Goal: Use online tool/utility

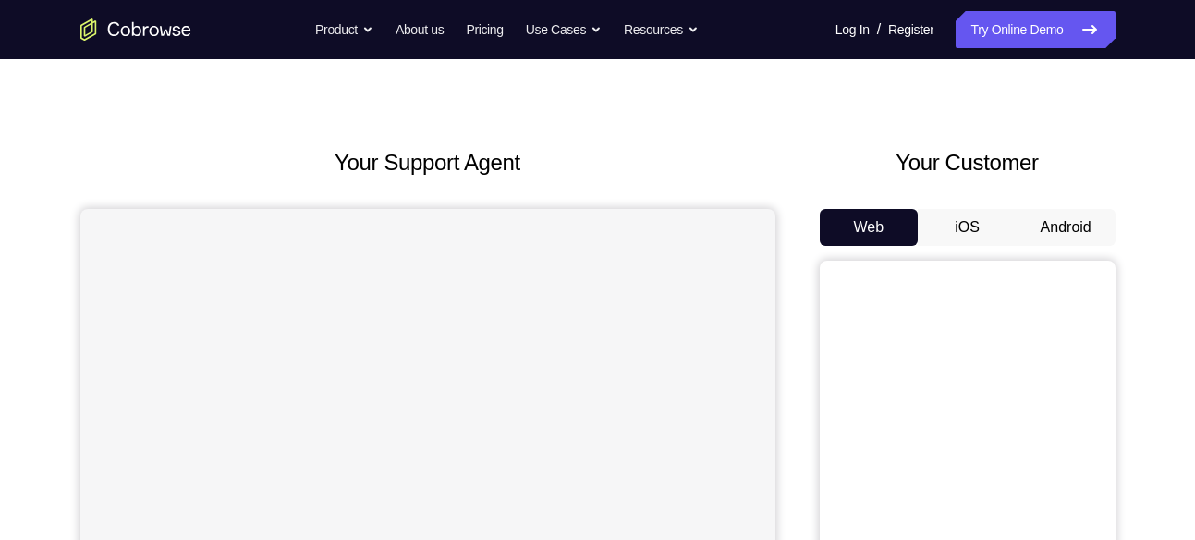
drag, startPoint x: 0, startPoint y: 0, endPoint x: 1061, endPoint y: 225, distance: 1084.0
click at [1061, 225] on button "Android" at bounding box center [1066, 227] width 99 height 37
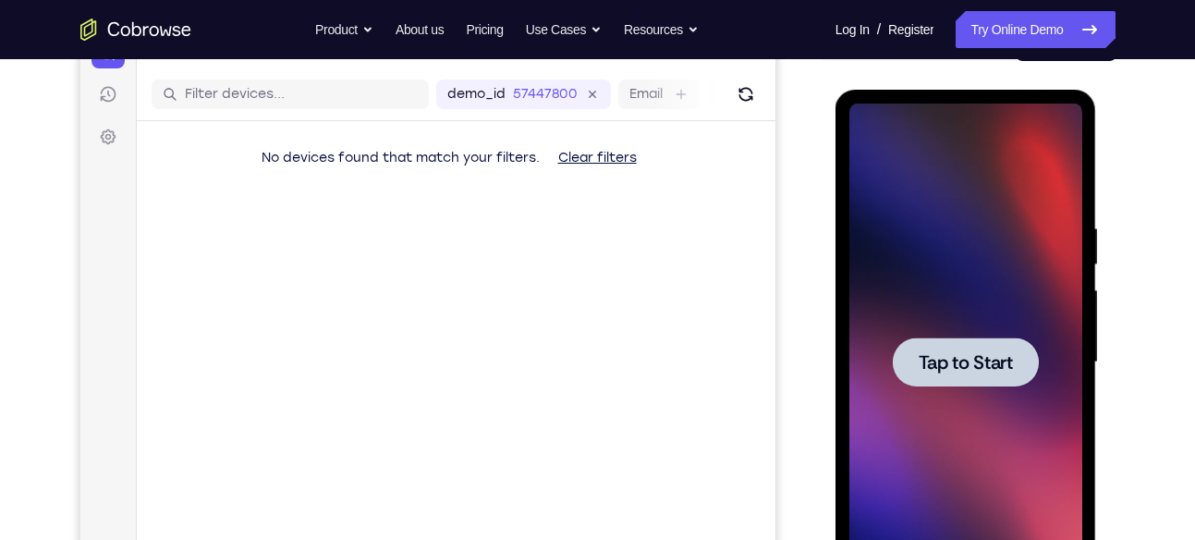
drag, startPoint x: 1835, startPoint y: 348, endPoint x: 940, endPoint y: 340, distance: 895.0
click at [940, 340] on div at bounding box center [966, 361] width 146 height 49
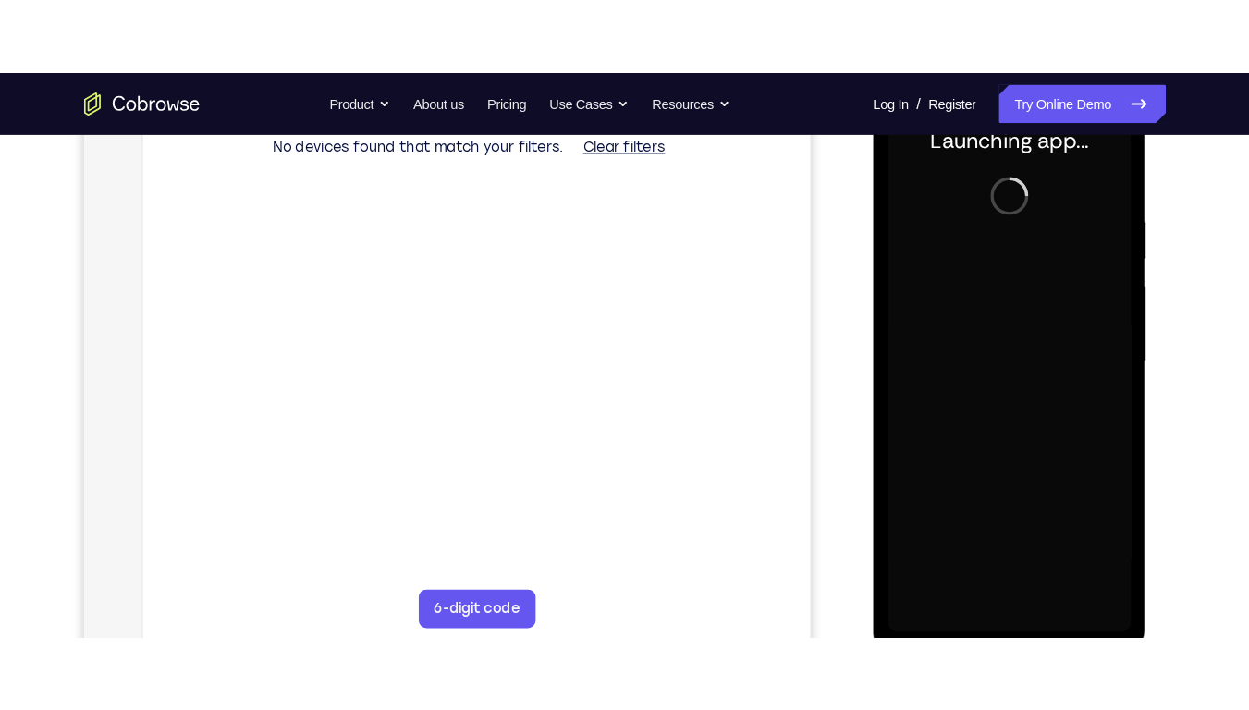
scroll to position [301, 0]
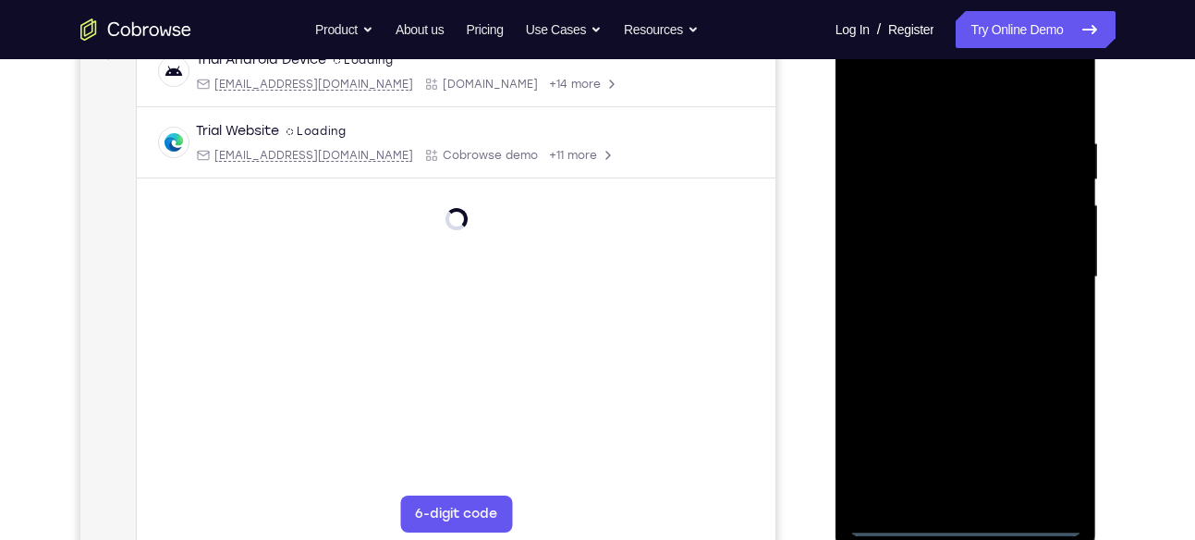
click at [975, 522] on div at bounding box center [966, 277] width 233 height 518
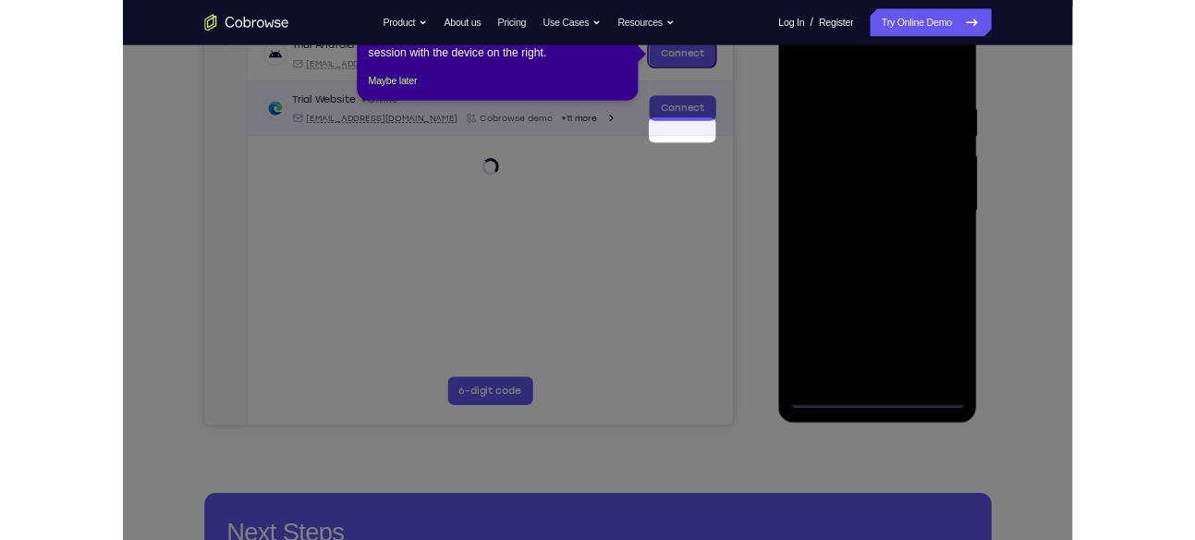
scroll to position [148, 0]
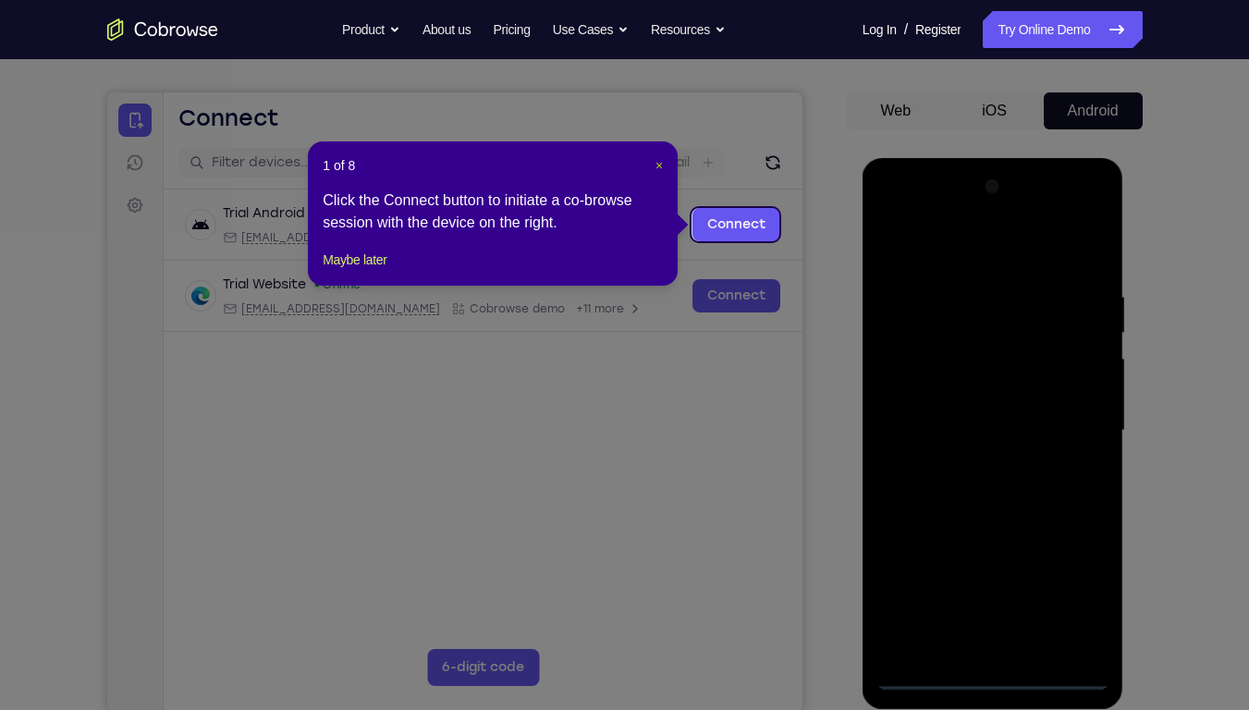
click at [657, 166] on span "×" at bounding box center [659, 165] width 7 height 15
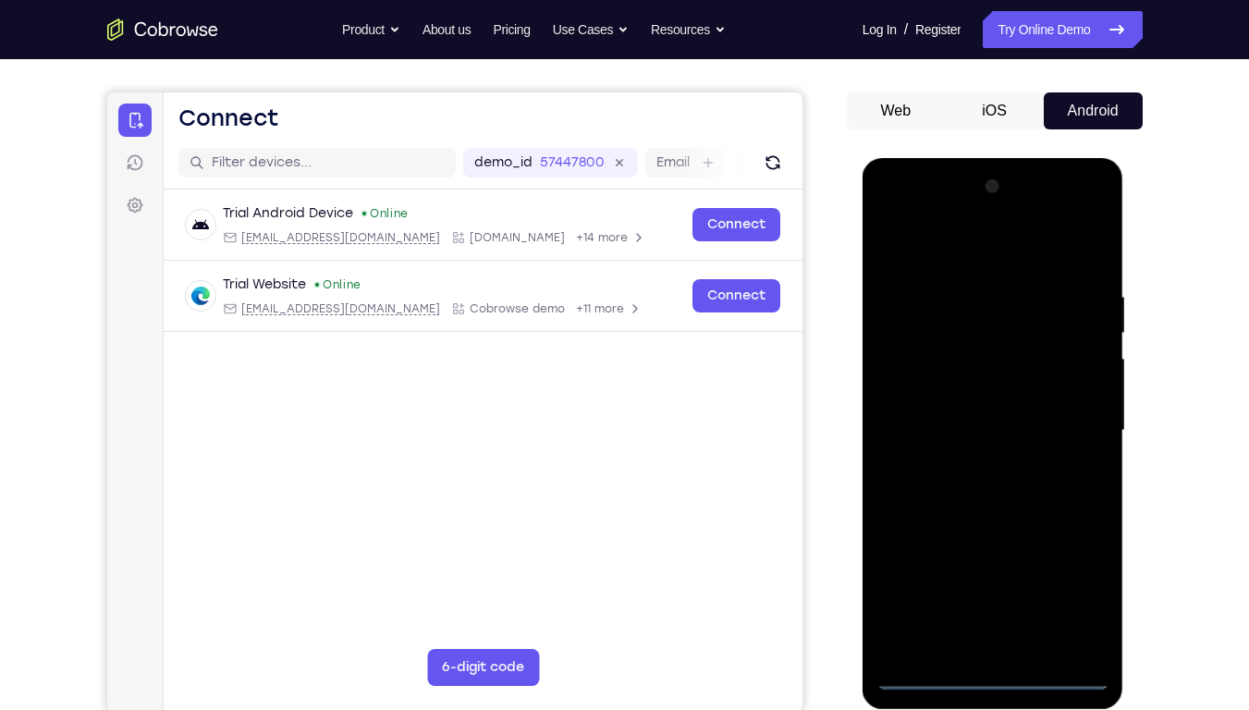
click at [1081, 539] on div at bounding box center [993, 431] width 233 height 518
click at [945, 248] on div at bounding box center [993, 431] width 233 height 518
click at [1069, 426] on div at bounding box center [993, 431] width 233 height 518
click at [975, 464] on div at bounding box center [993, 431] width 233 height 518
click at [984, 418] on div at bounding box center [993, 431] width 233 height 518
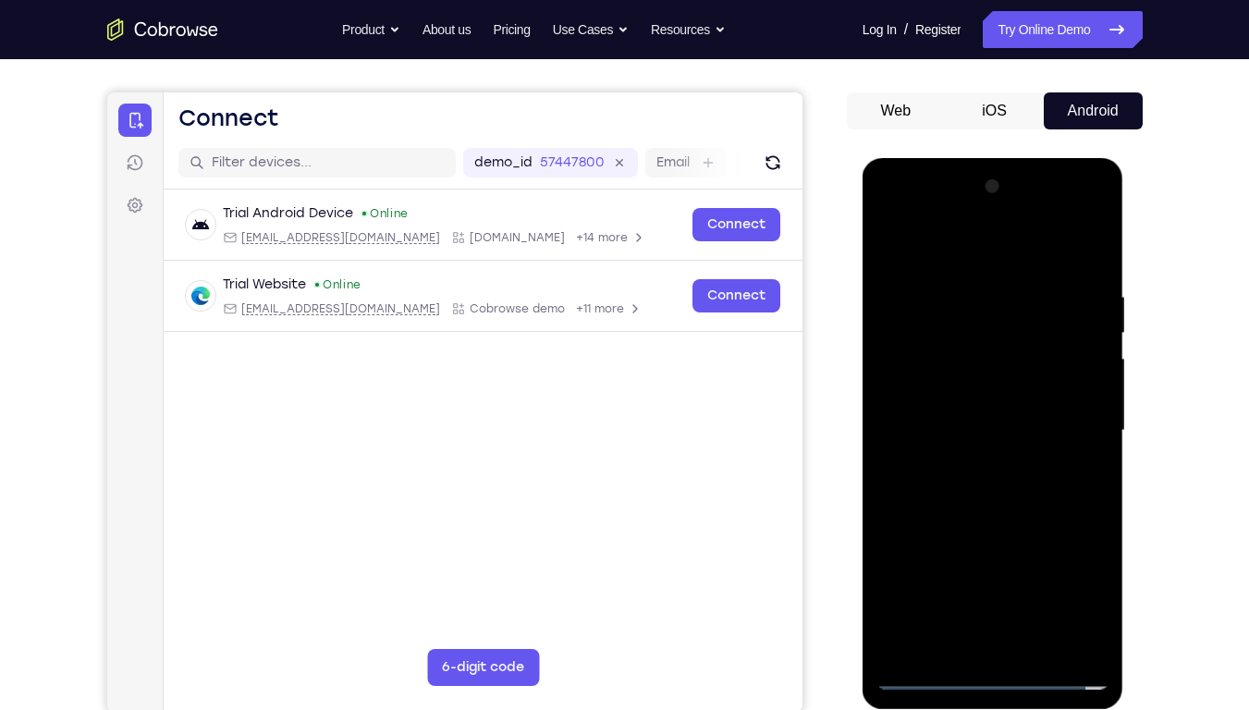
click at [1020, 352] on div at bounding box center [993, 431] width 233 height 518
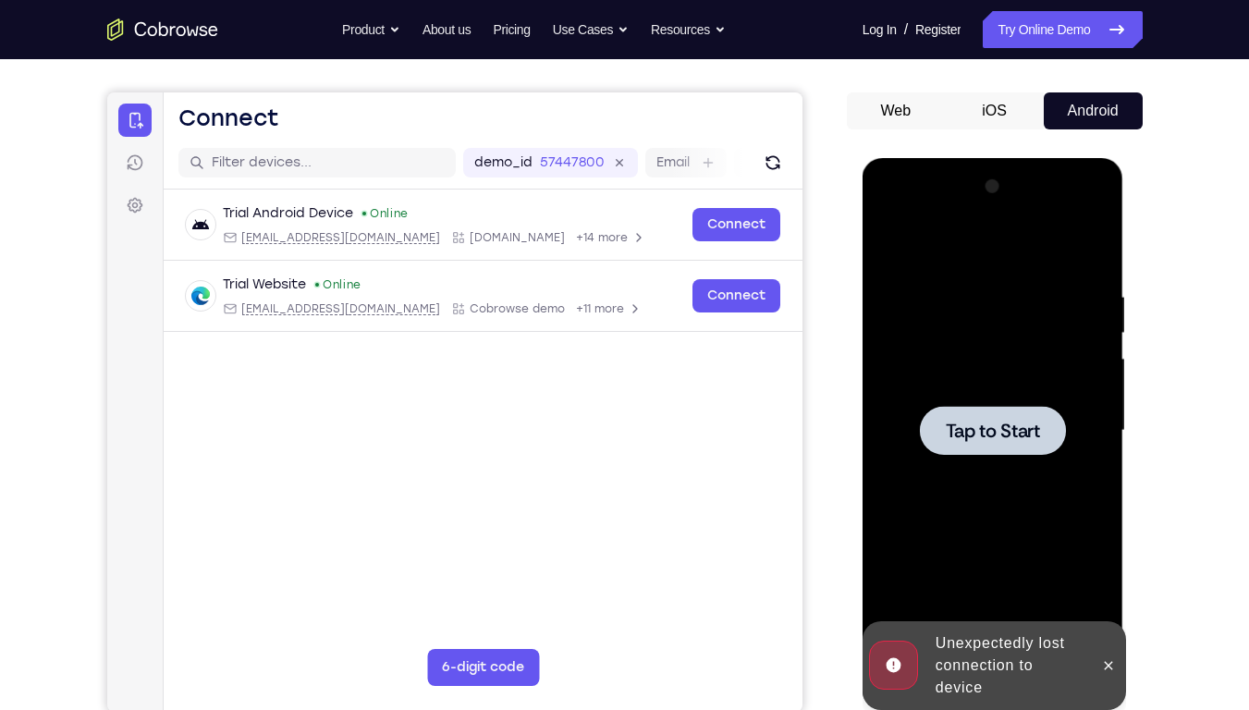
click at [991, 440] on span "Tap to Start" at bounding box center [993, 431] width 94 height 18
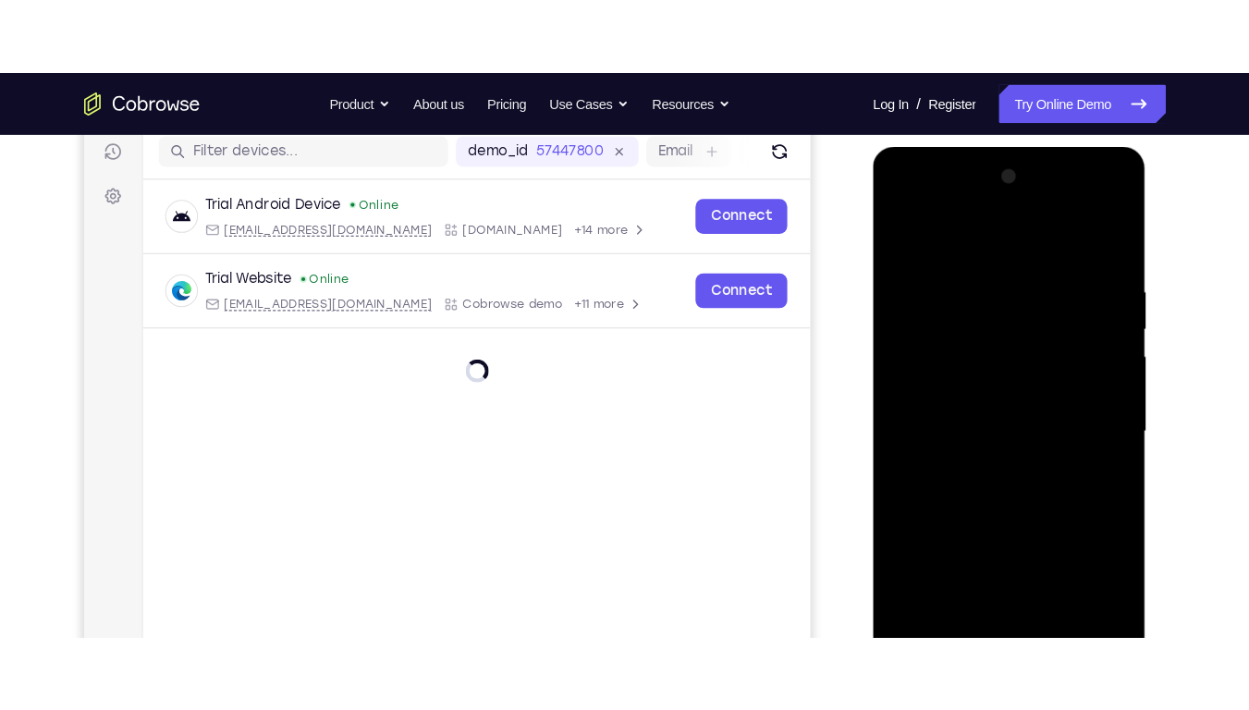
scroll to position [237, 0]
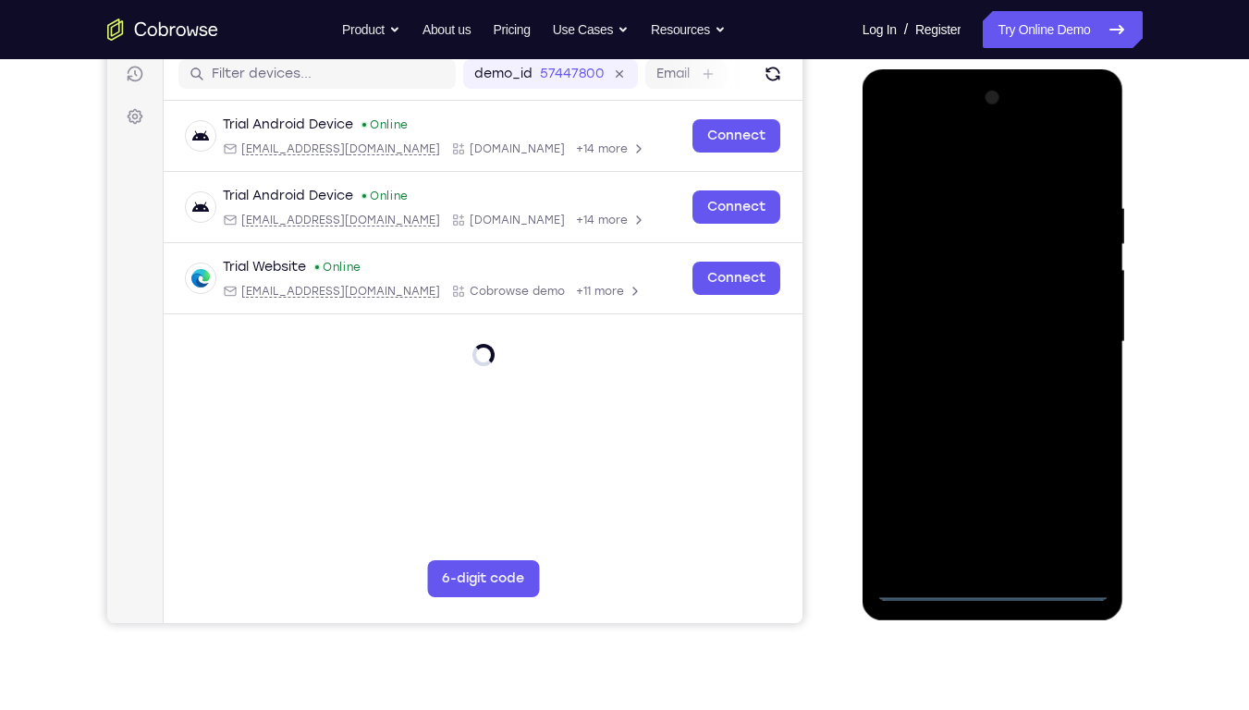
click at [991, 539] on div at bounding box center [993, 342] width 233 height 518
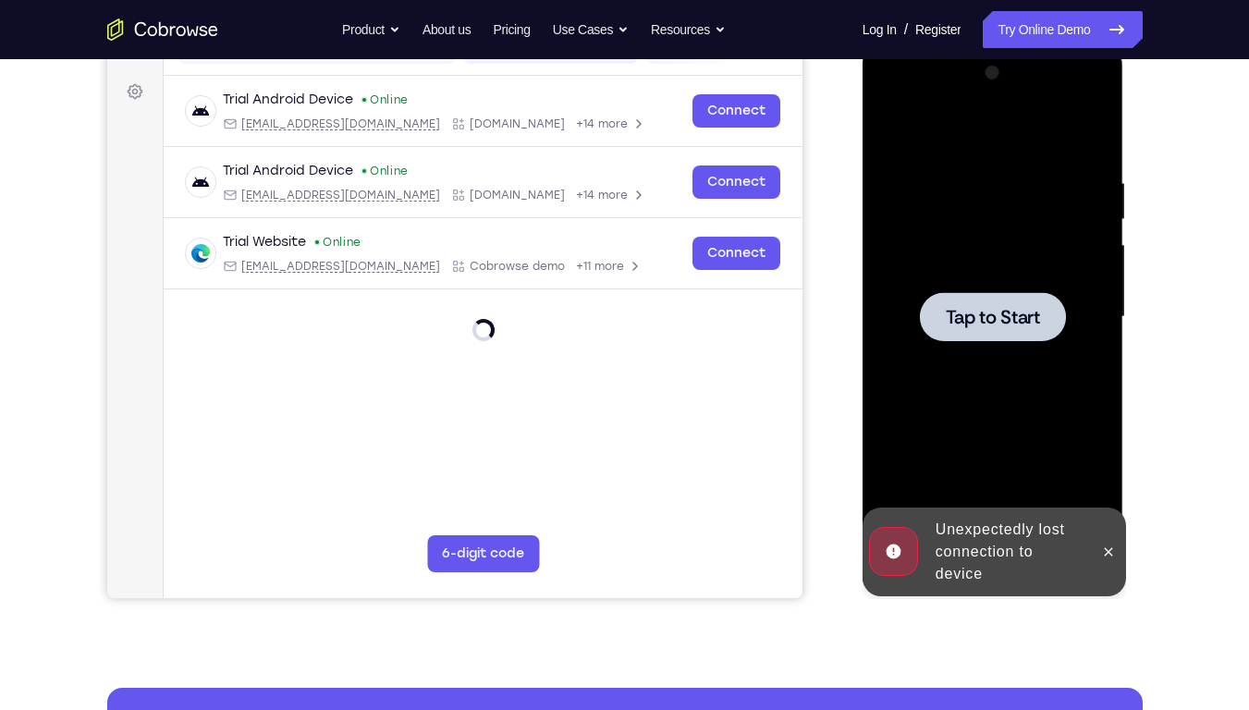
scroll to position [263, 0]
click at [982, 336] on div at bounding box center [993, 315] width 146 height 49
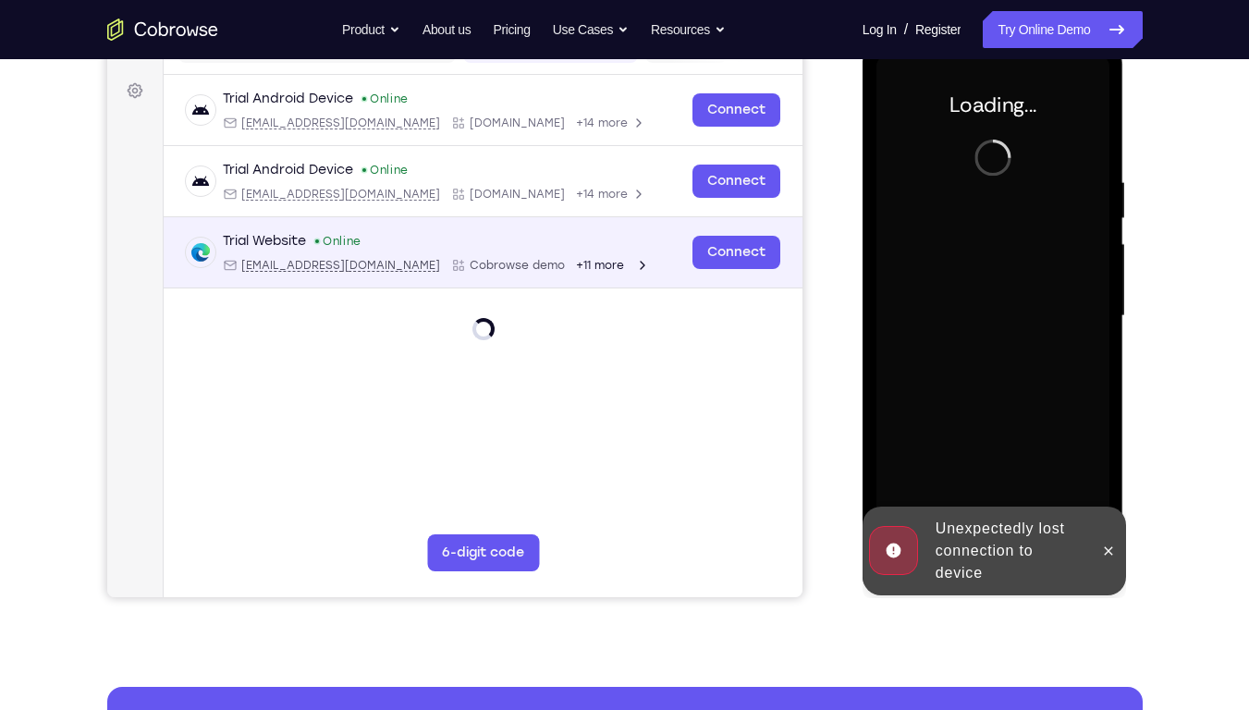
click at [525, 279] on div "Trial Website Online [EMAIL_ADDRESS][DOMAIN_NAME] Cobrowse demo +11 more [EMAIL…" at bounding box center [482, 252] width 639 height 71
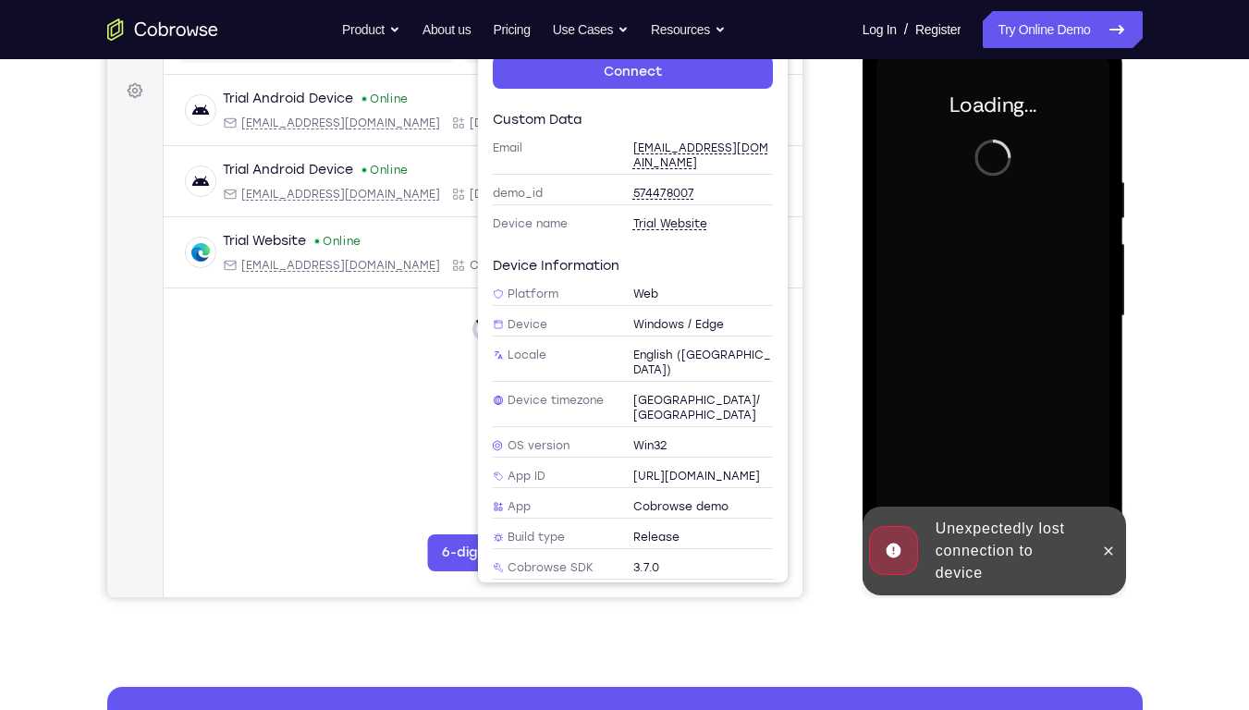
click at [444, 348] on div "Trial Android Device Online [EMAIL_ADDRESS][DOMAIN_NAME] [DOMAIN_NAME] +14 more…" at bounding box center [482, 252] width 639 height 354
click at [633, 186] on span "574478007" at bounding box center [662, 193] width 61 height 15
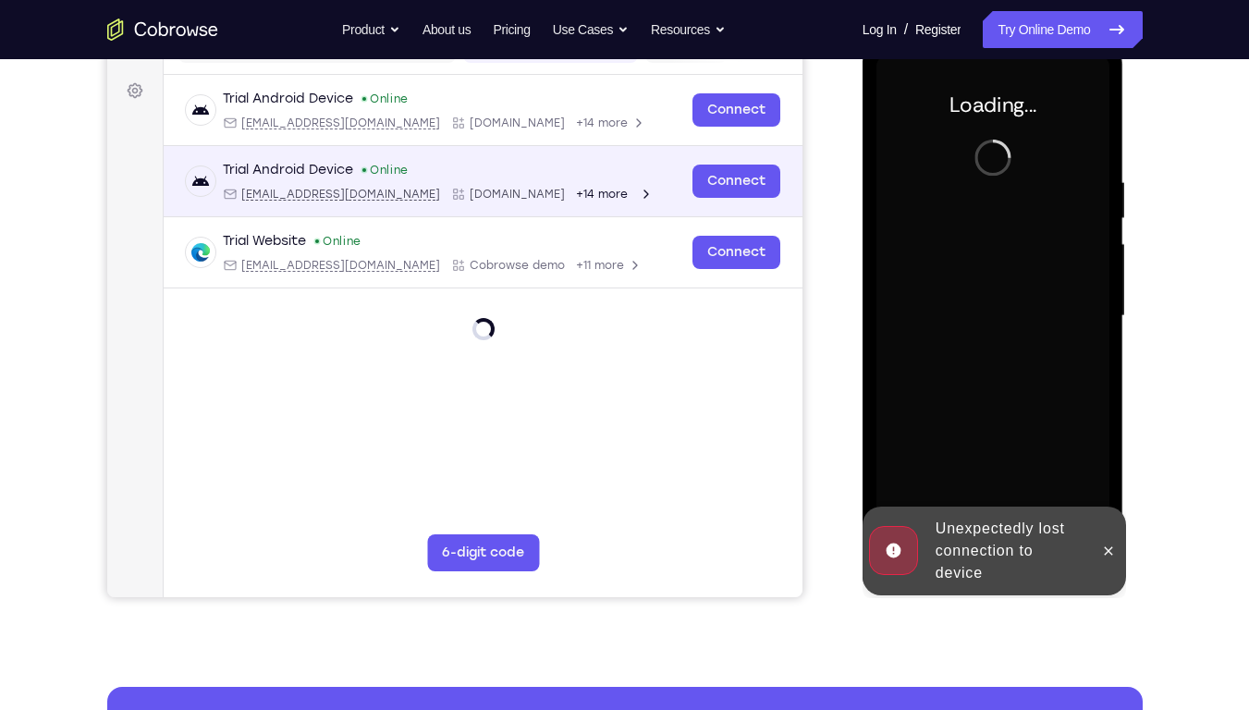
click at [598, 183] on div "Trial Android Device Online [EMAIL_ADDRESS][DOMAIN_NAME] [DOMAIN_NAME] +14 more" at bounding box center [433, 181] width 496 height 41
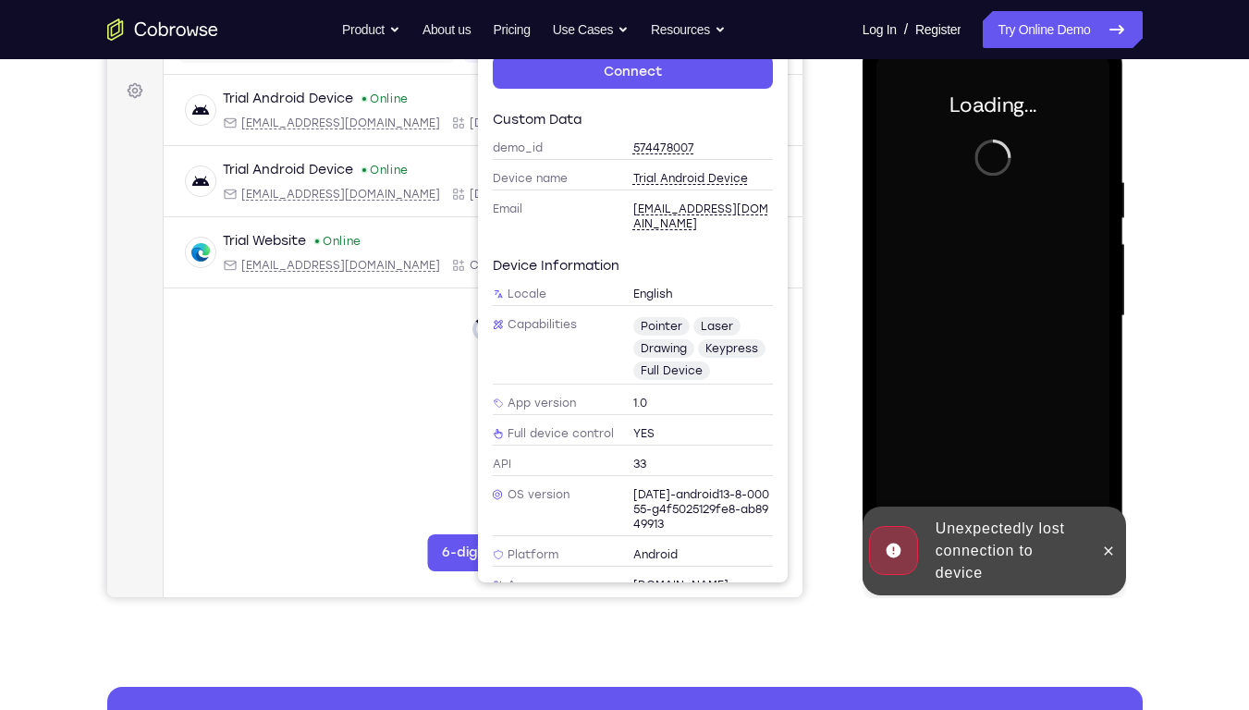
click at [448, 309] on div at bounding box center [482, 314] width 639 height 52
click at [477, 288] on div "Custom data demo_id 574478007 Device name Trial Android Device Email [EMAIL_ADD…" at bounding box center [632, 343] width 310 height 479
click at [1104, 539] on icon at bounding box center [1108, 551] width 15 height 15
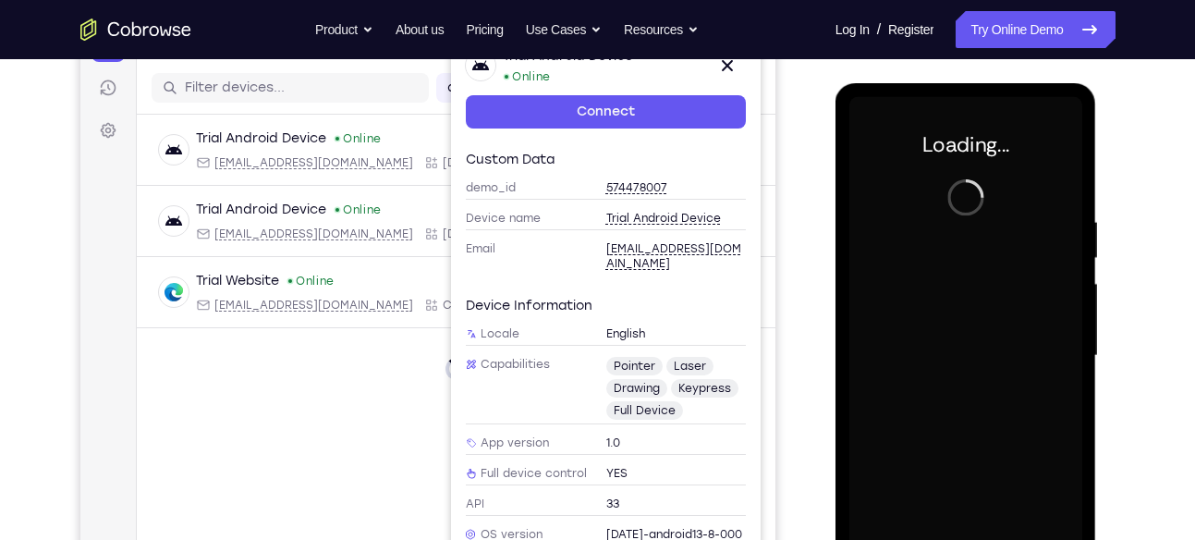
scroll to position [224, 0]
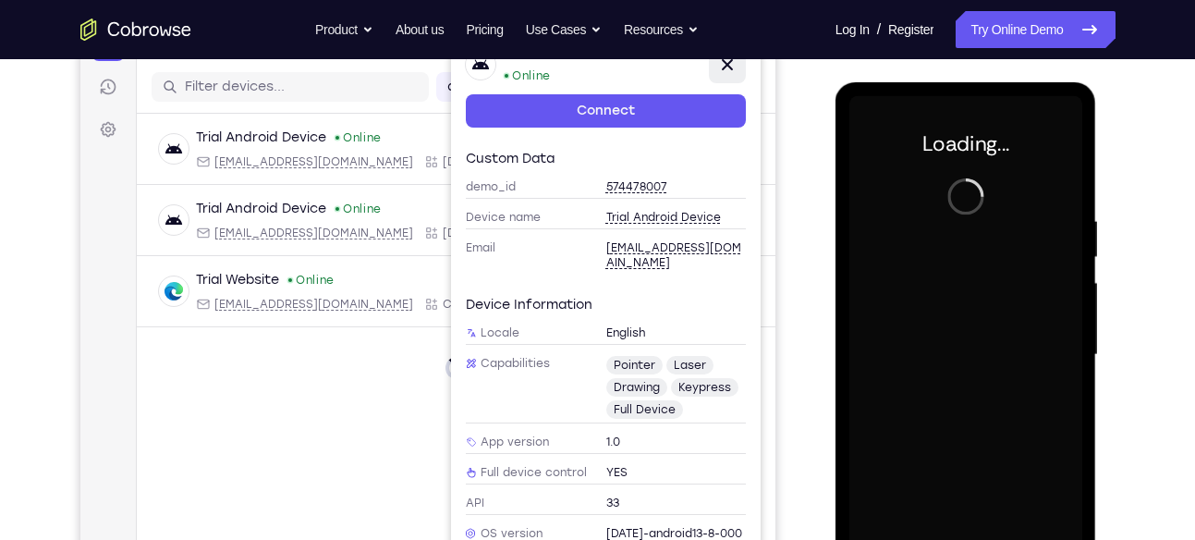
click at [722, 62] on icon at bounding box center [727, 65] width 22 height 22
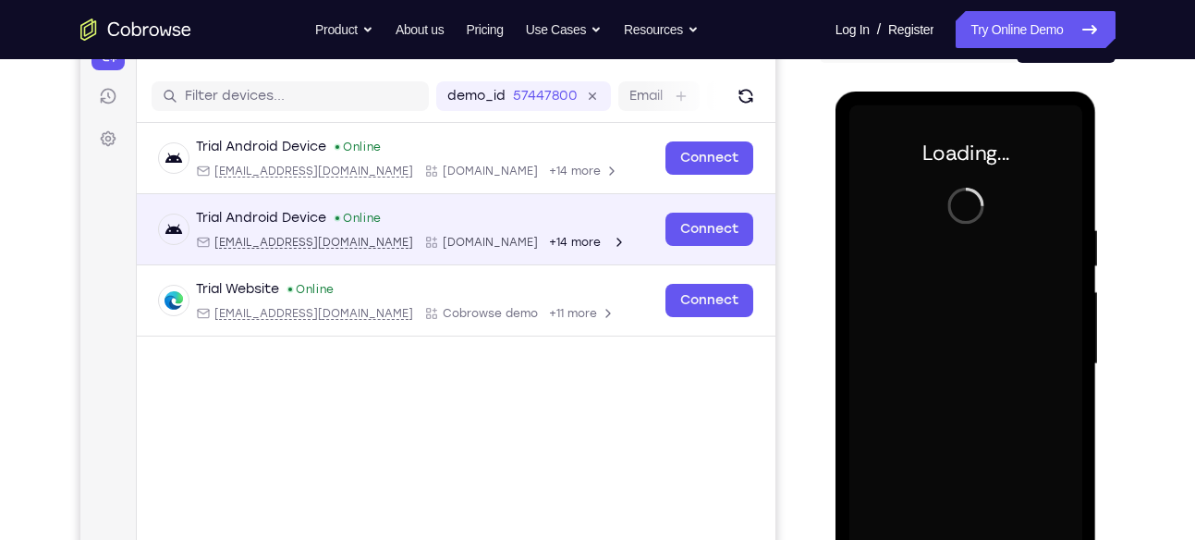
scroll to position [214, 0]
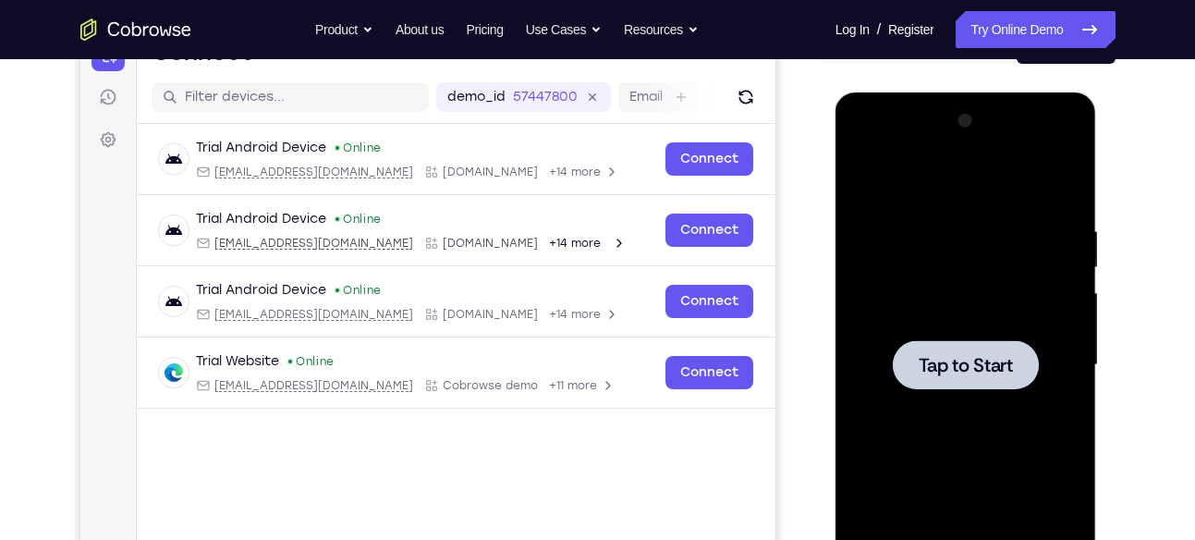
click at [989, 387] on div at bounding box center [966, 364] width 146 height 49
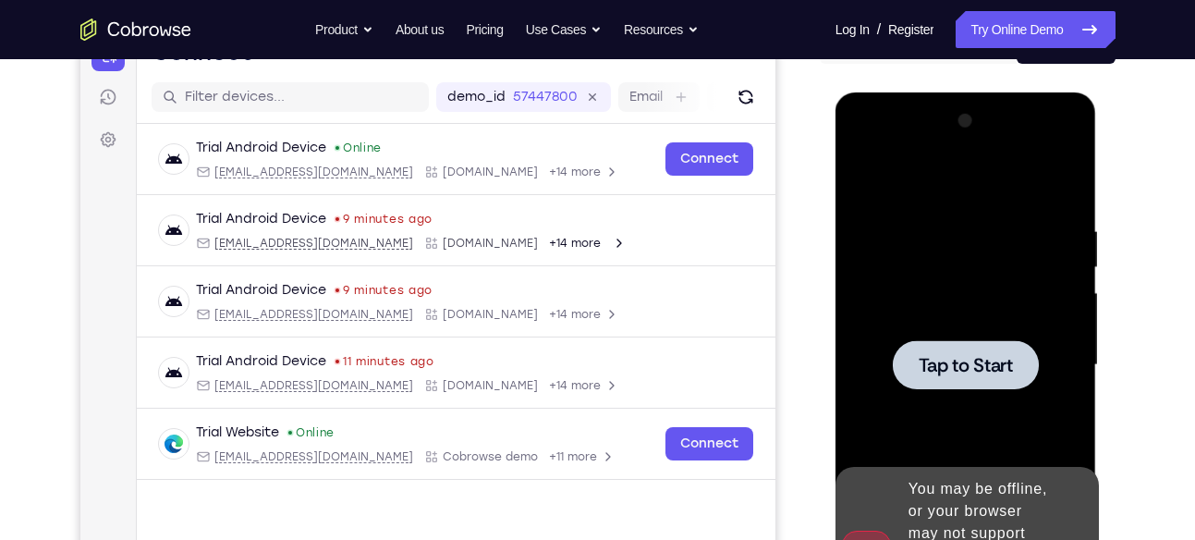
click at [1026, 340] on div at bounding box center [966, 364] width 146 height 49
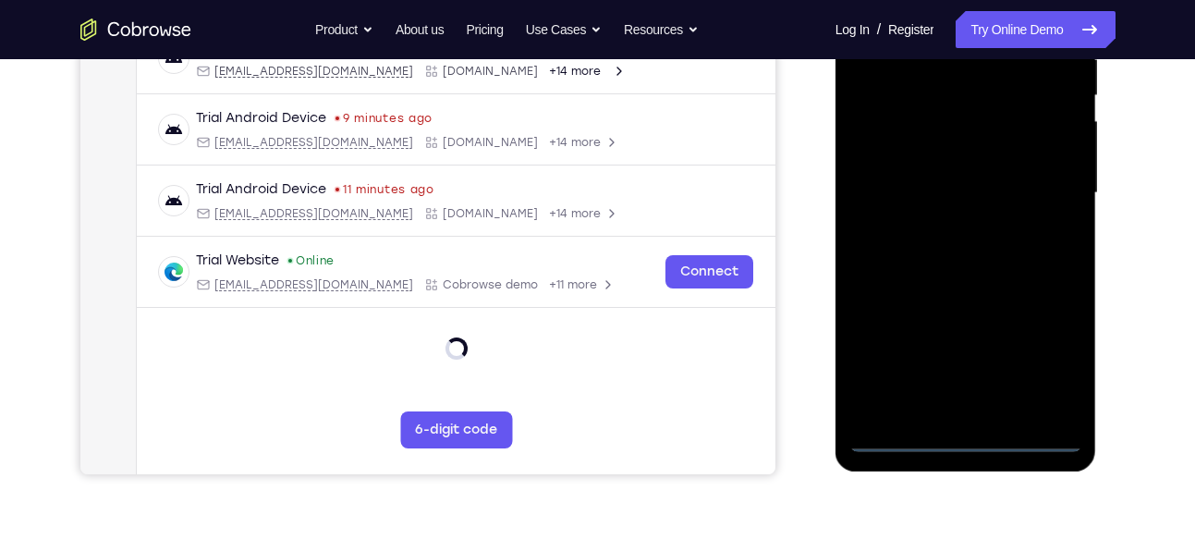
scroll to position [386, 0]
click at [969, 439] on div at bounding box center [966, 192] width 233 height 518
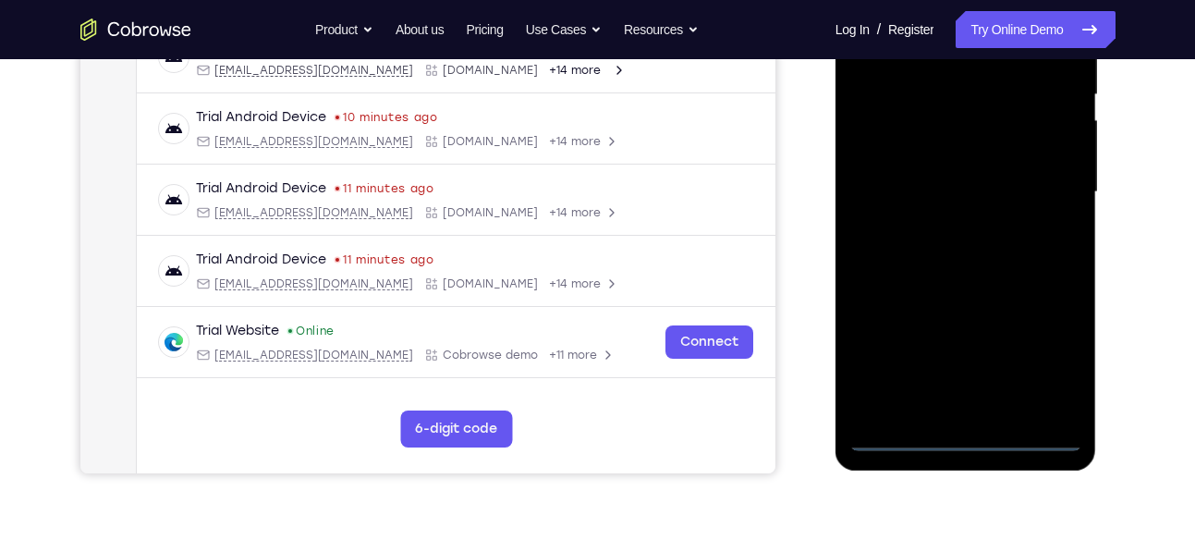
click at [969, 439] on div at bounding box center [966, 192] width 233 height 518
click at [1038, 366] on div at bounding box center [966, 192] width 233 height 518
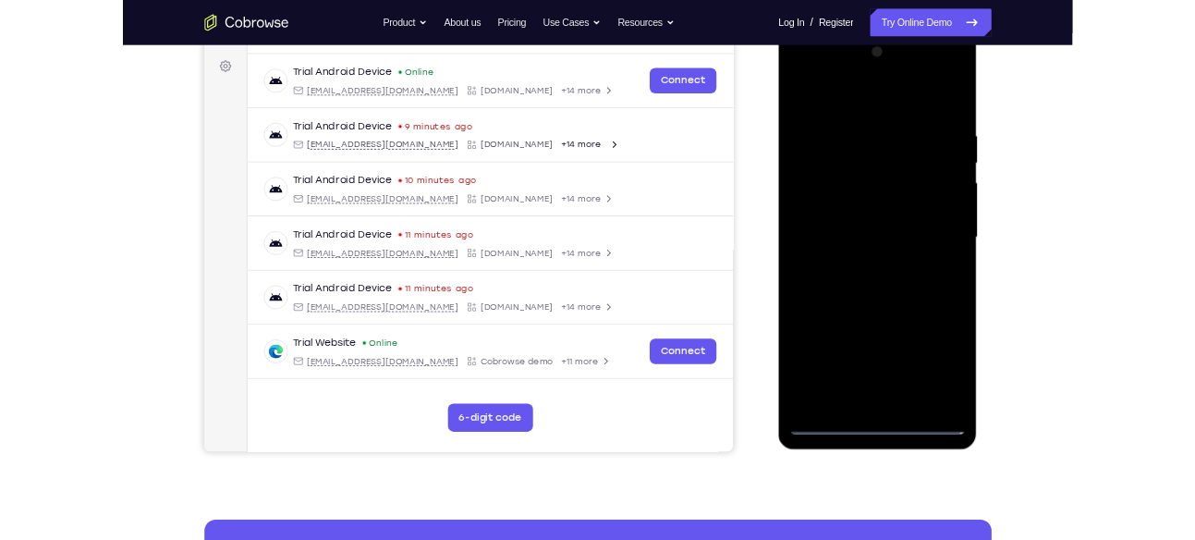
scroll to position [261, 0]
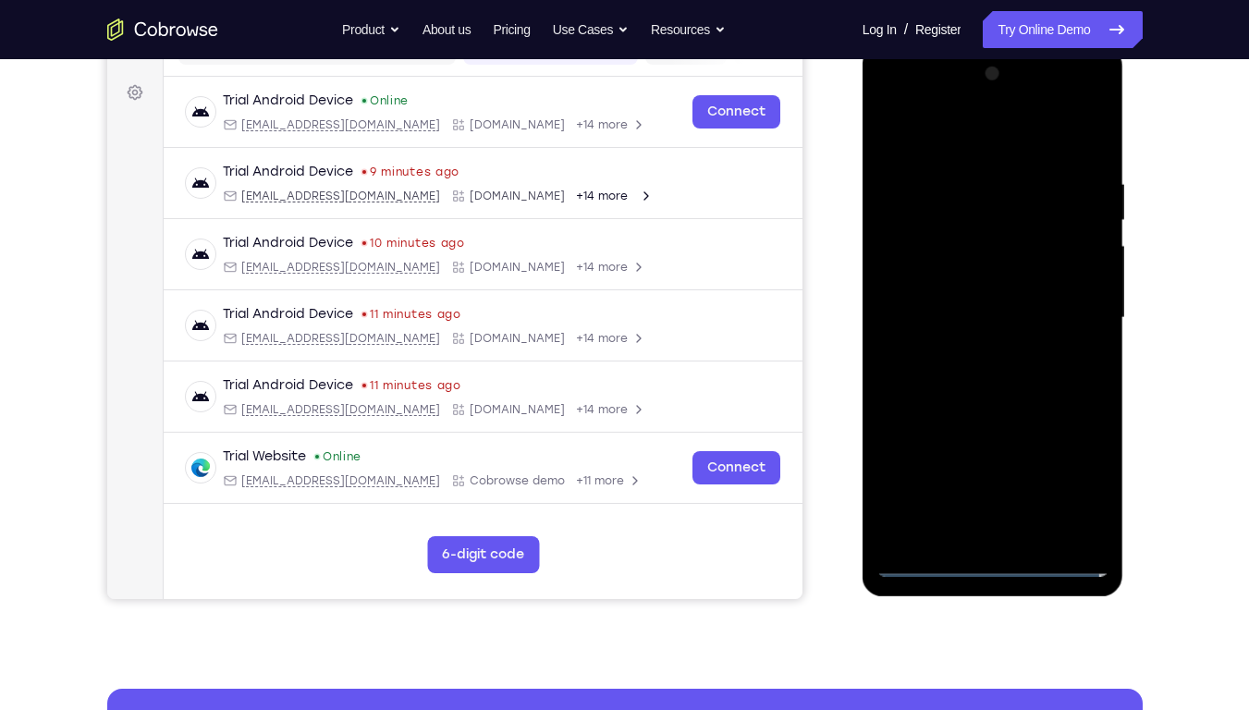
click at [926, 125] on div at bounding box center [993, 318] width 233 height 518
click at [1063, 306] on div at bounding box center [993, 318] width 233 height 518
click at [968, 349] on div at bounding box center [993, 318] width 233 height 518
click at [999, 305] on div at bounding box center [993, 318] width 233 height 518
click at [1018, 288] on div at bounding box center [993, 318] width 233 height 518
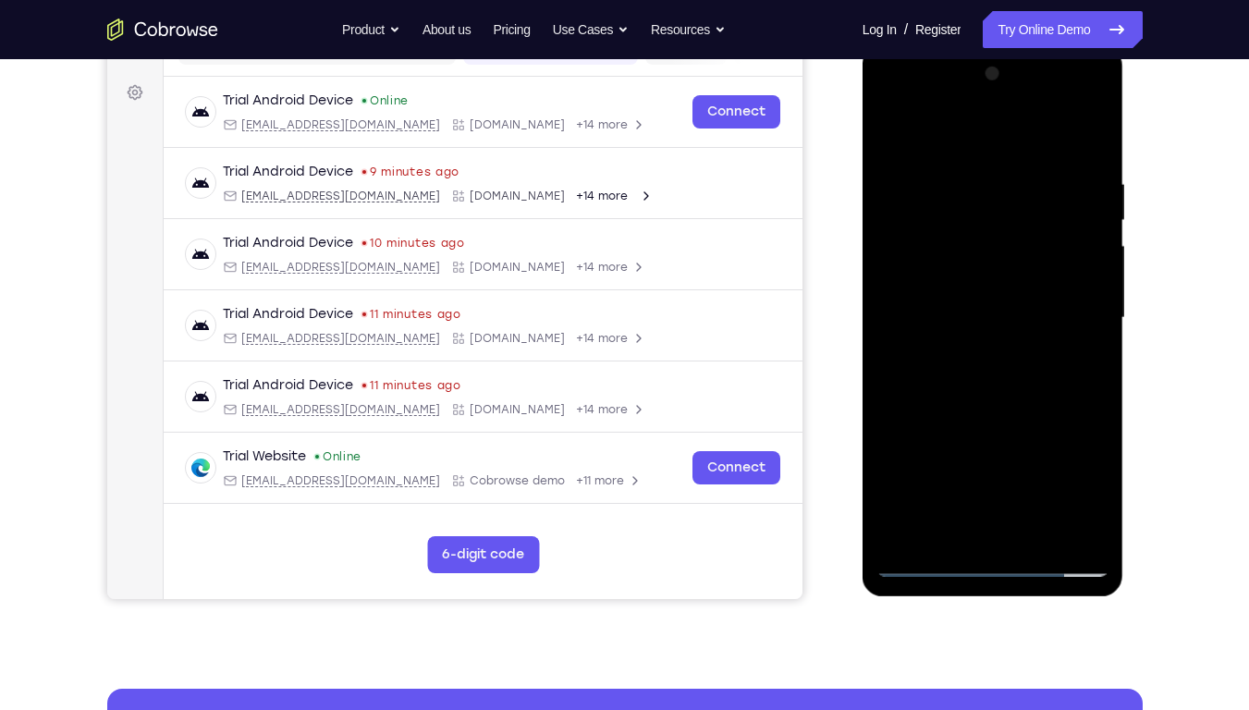
click at [1012, 313] on div at bounding box center [993, 318] width 233 height 518
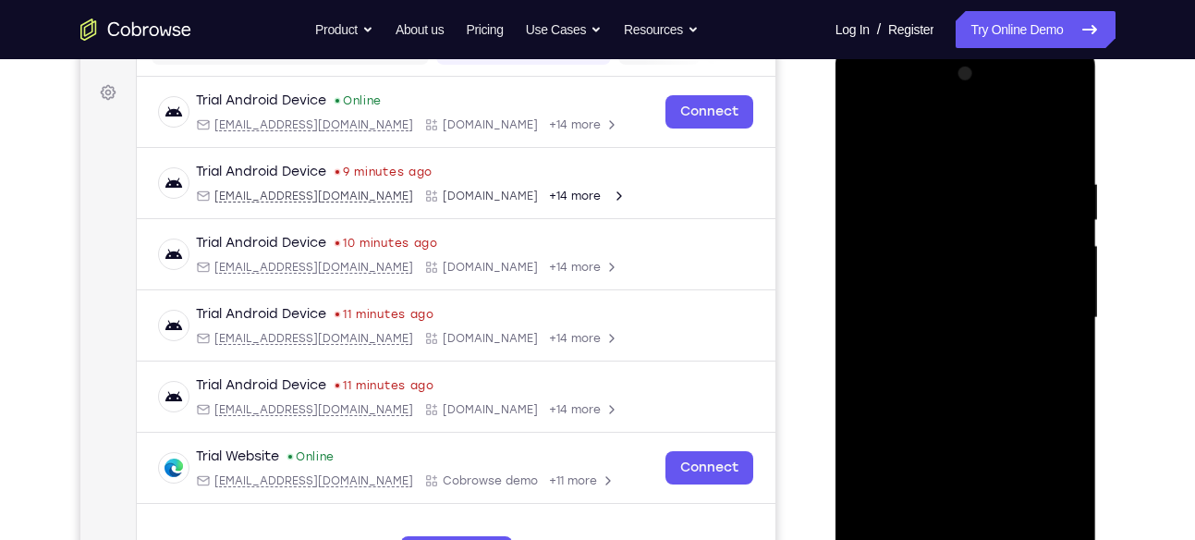
click at [906, 379] on div at bounding box center [966, 318] width 233 height 518
click at [902, 383] on div at bounding box center [966, 318] width 233 height 518
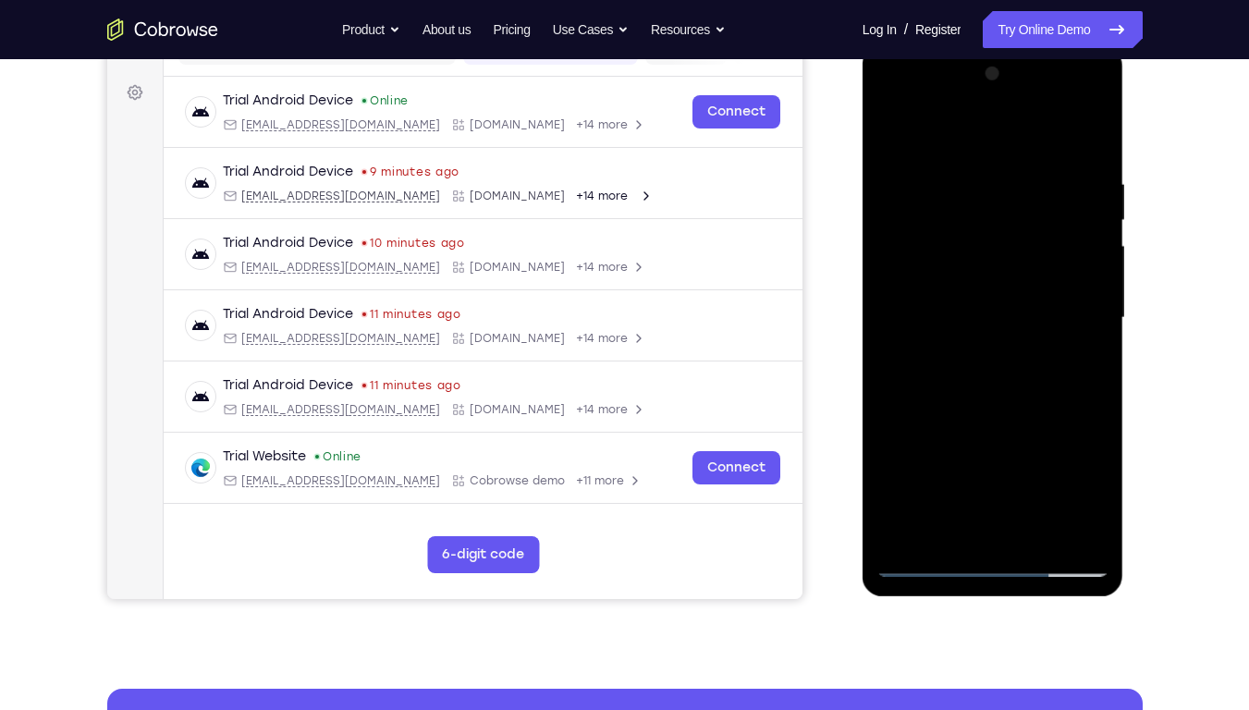
click at [1010, 396] on div at bounding box center [993, 318] width 233 height 518
click at [1090, 153] on div at bounding box center [993, 318] width 233 height 518
click at [1028, 184] on div at bounding box center [993, 318] width 233 height 518
click at [1063, 523] on div at bounding box center [993, 318] width 233 height 518
click at [1085, 139] on div at bounding box center [993, 318] width 233 height 518
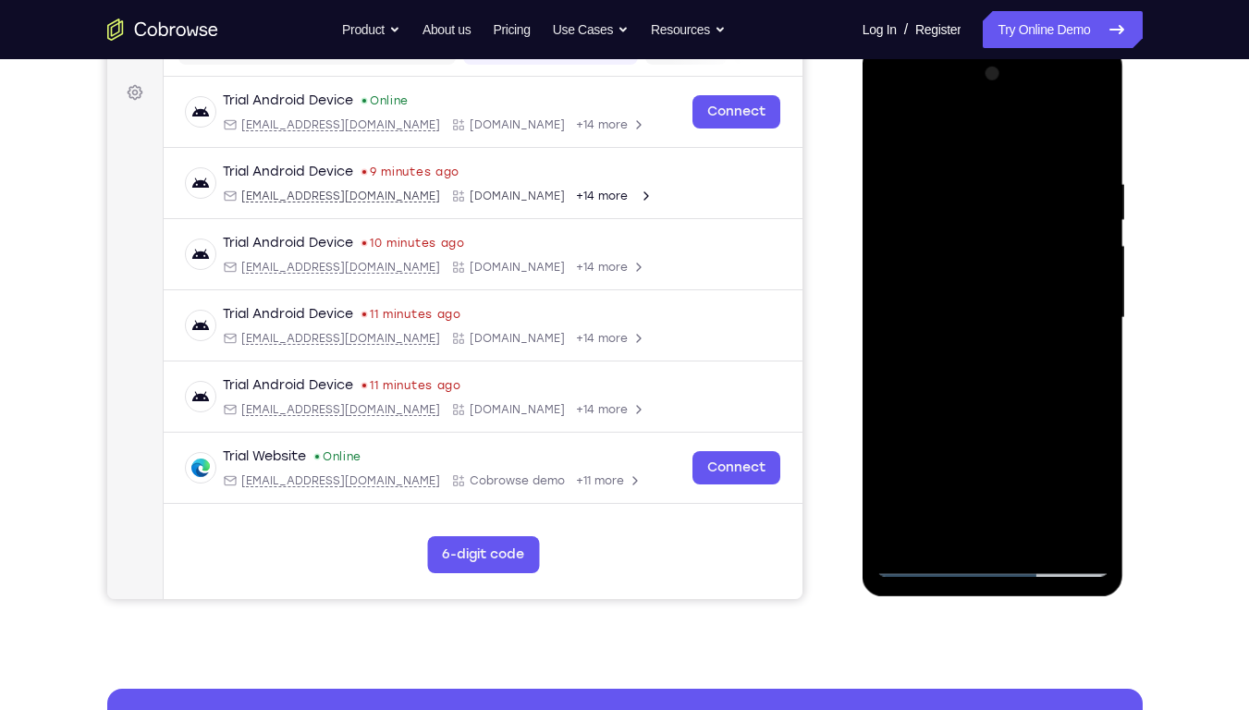
click at [1019, 365] on div at bounding box center [993, 318] width 233 height 518
click at [1037, 538] on div at bounding box center [993, 318] width 233 height 518
click at [990, 424] on div at bounding box center [993, 318] width 233 height 518
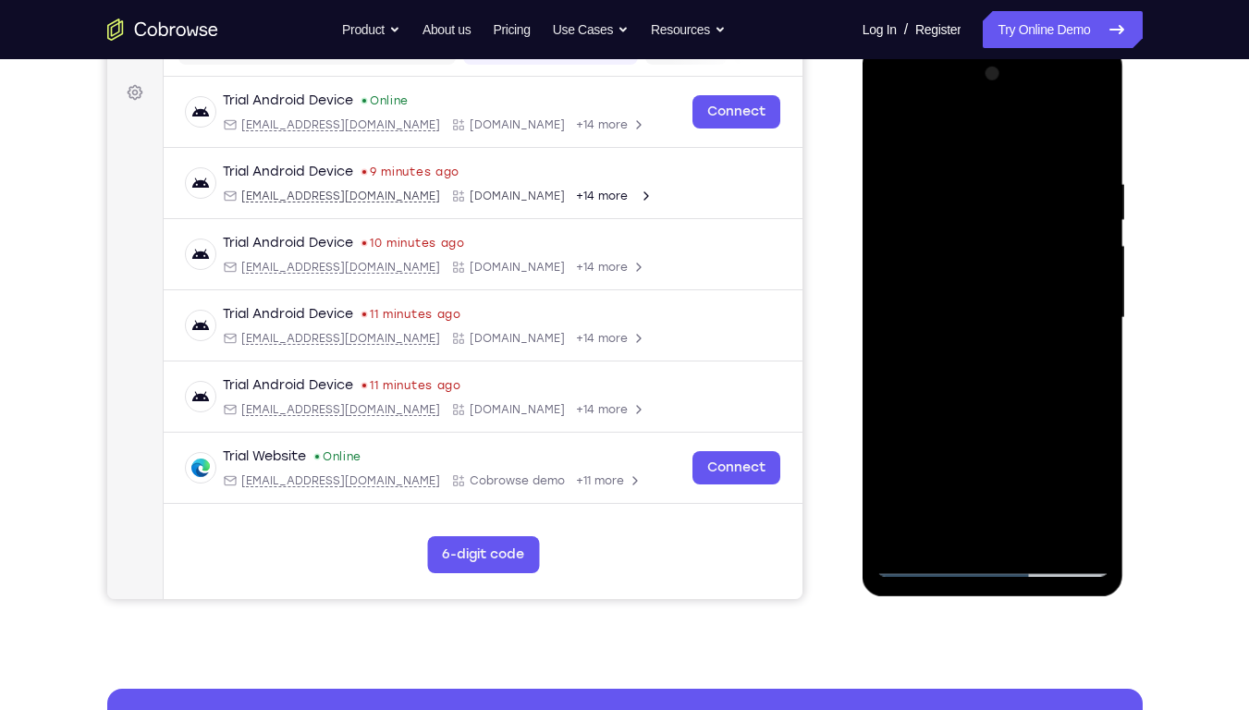
click at [975, 284] on div at bounding box center [993, 318] width 233 height 518
click at [956, 526] on div at bounding box center [993, 318] width 233 height 518
click at [1082, 349] on div at bounding box center [993, 318] width 233 height 518
click at [1096, 325] on div at bounding box center [993, 318] width 233 height 518
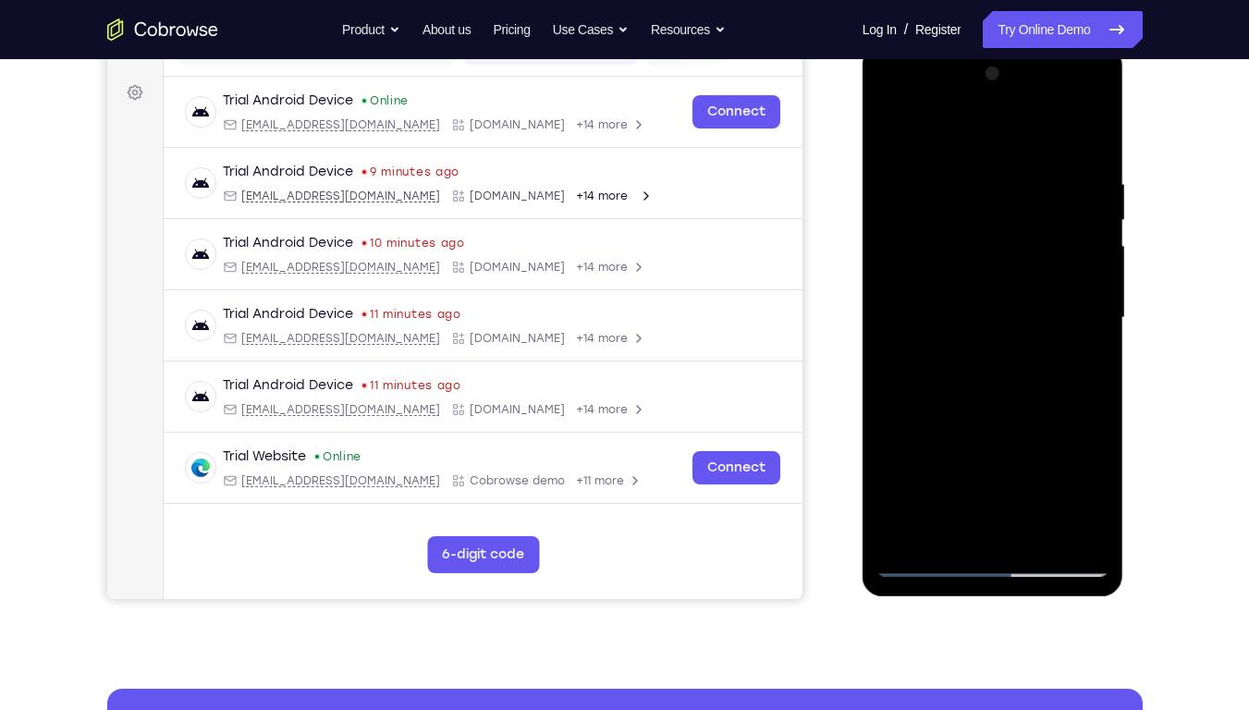
click at [1085, 366] on div at bounding box center [993, 318] width 233 height 518
click at [1080, 524] on div at bounding box center [993, 318] width 233 height 518
click at [884, 135] on div at bounding box center [993, 318] width 233 height 518
click at [901, 124] on div at bounding box center [993, 318] width 233 height 518
click at [966, 186] on div at bounding box center [993, 318] width 233 height 518
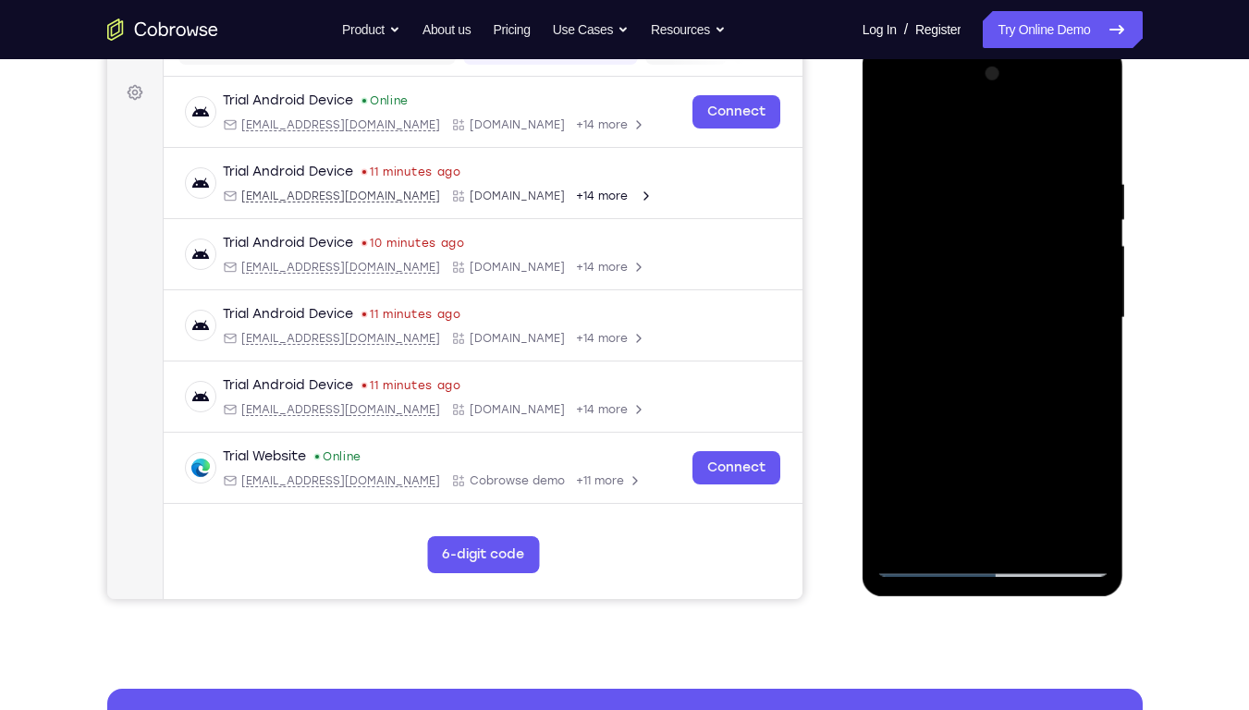
click at [1098, 466] on div at bounding box center [993, 318] width 233 height 518
click at [1090, 142] on div at bounding box center [993, 318] width 233 height 518
click at [1045, 538] on div at bounding box center [993, 318] width 233 height 518
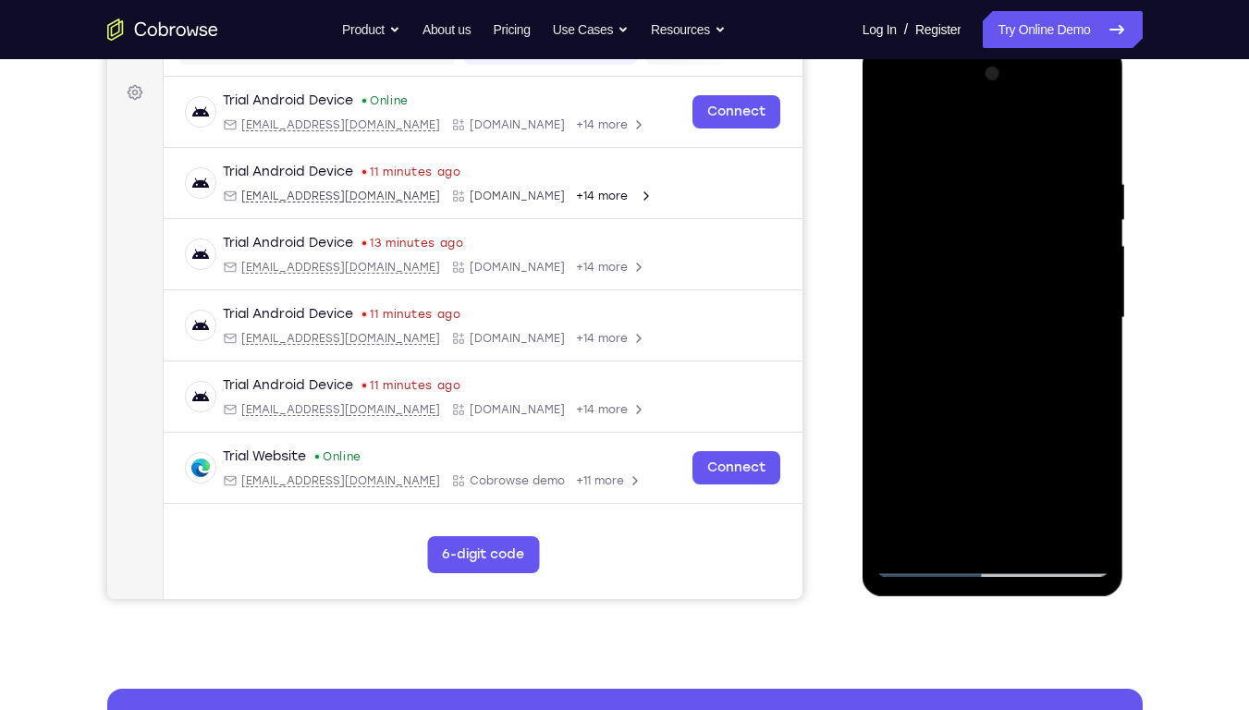
click at [1042, 533] on div at bounding box center [993, 318] width 233 height 518
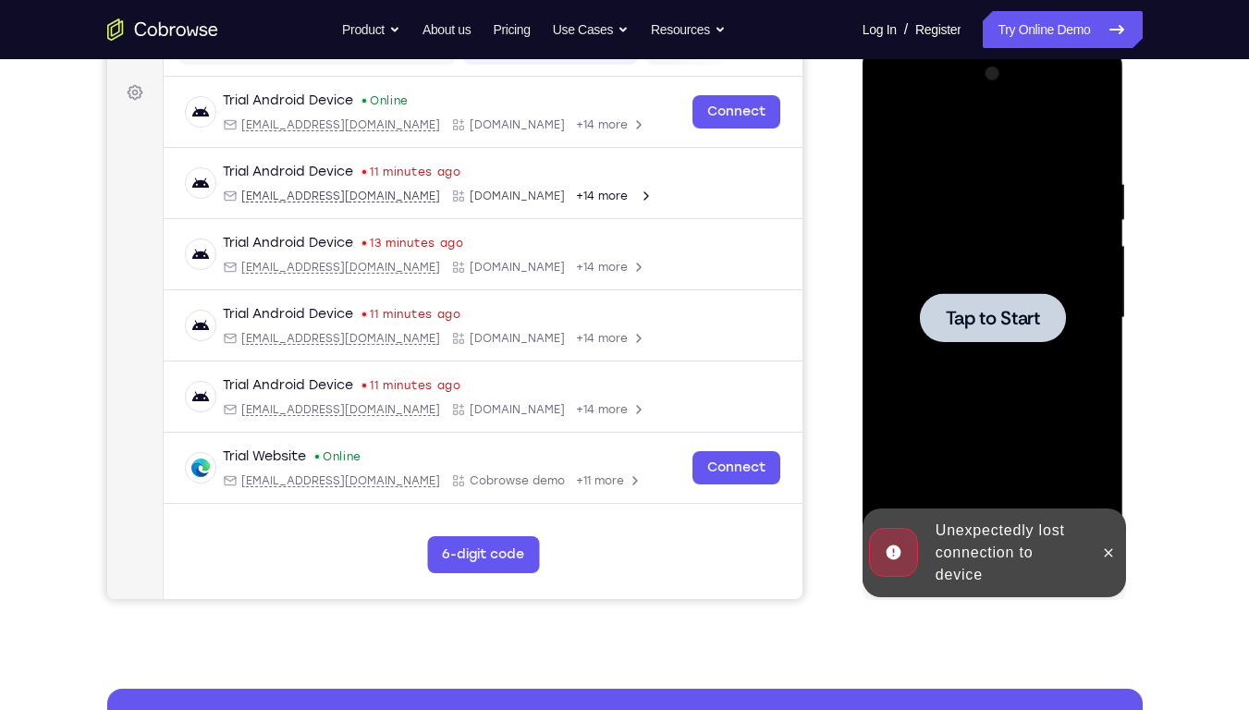
click at [999, 301] on div "Tap to Start" at bounding box center [993, 318] width 233 height 518
